Goal: Information Seeking & Learning: Learn about a topic

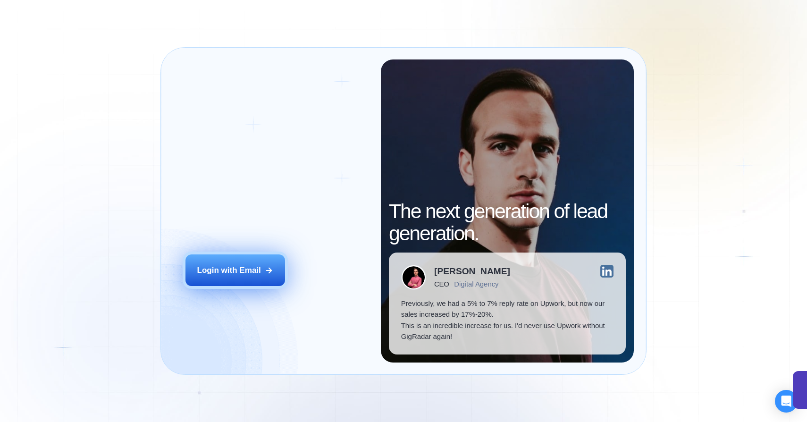
click at [225, 281] on button "Login with Email" at bounding box center [236, 269] width 100 height 31
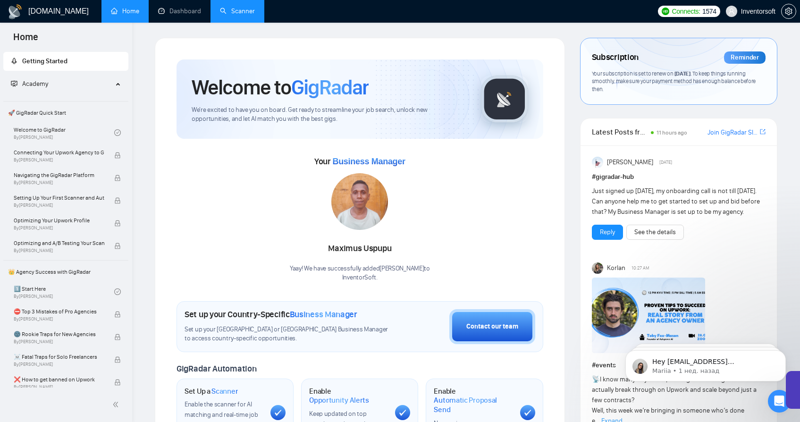
click at [239, 7] on link "Scanner" at bounding box center [237, 11] width 35 height 8
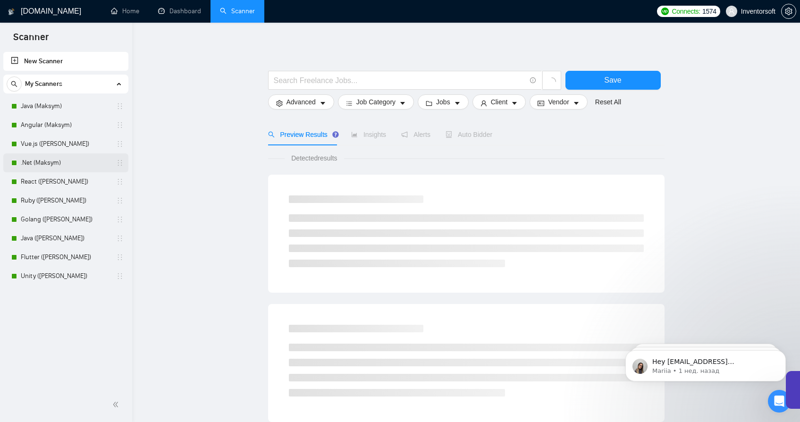
click at [25, 162] on link ".Net (Maksym)" at bounding box center [66, 162] width 90 height 19
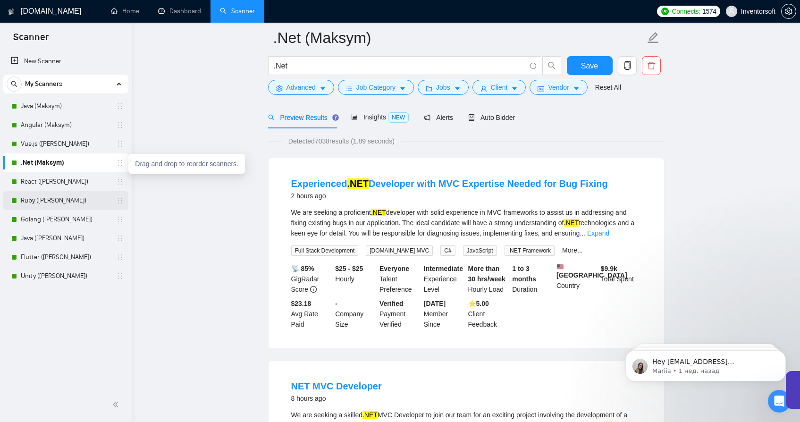
scroll to position [15, 0]
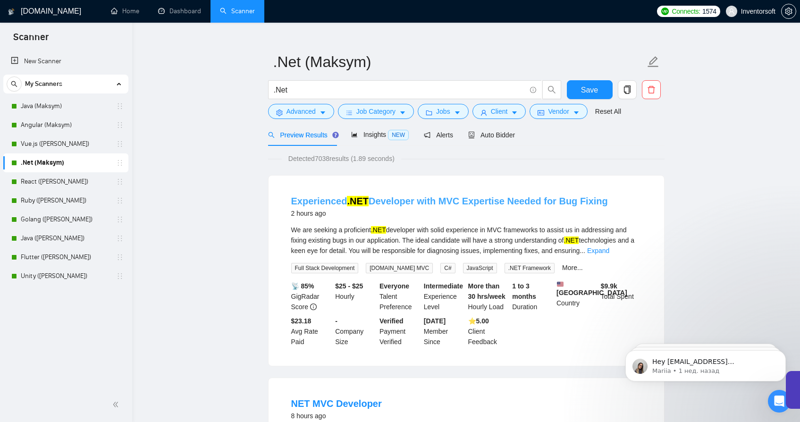
click at [309, 203] on link "Experienced .NET Developer with MVC Expertise Needed for Bug Fixing" at bounding box center [449, 201] width 317 height 10
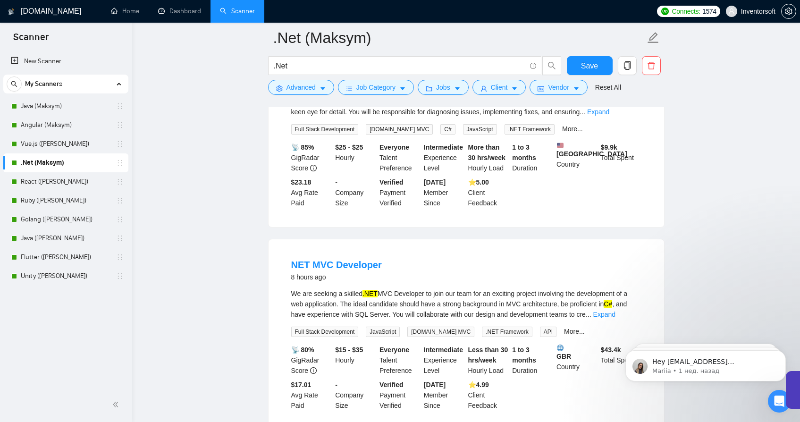
scroll to position [179, 0]
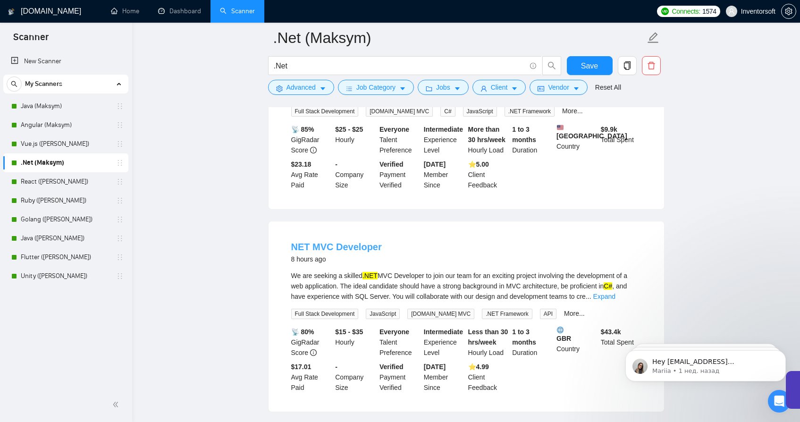
click at [344, 252] on link "NET MVC Developer" at bounding box center [336, 247] width 91 height 10
